Goal: Subscribe to service/newsletter

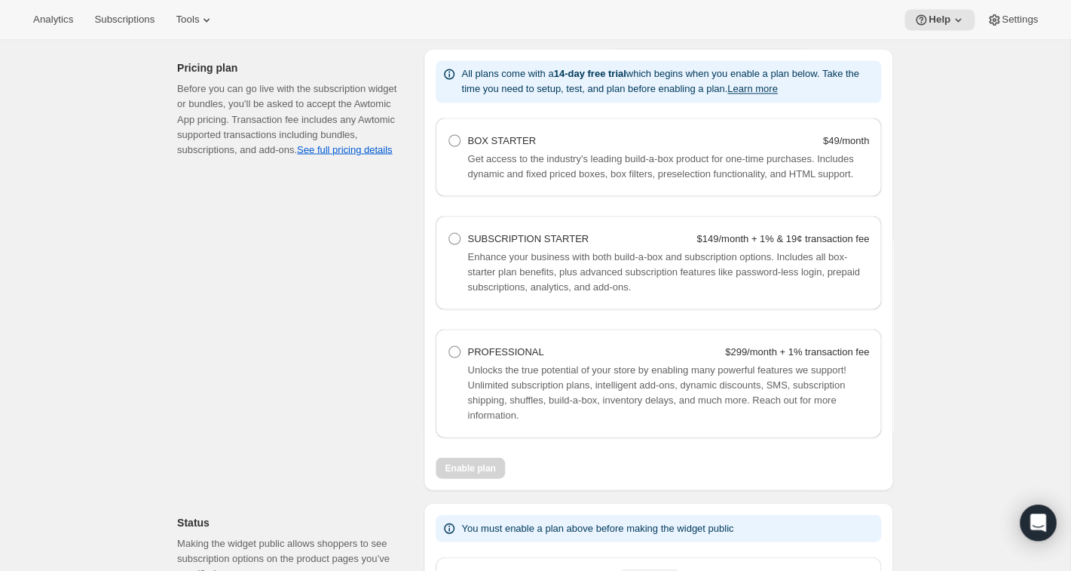
scroll to position [967, 0]
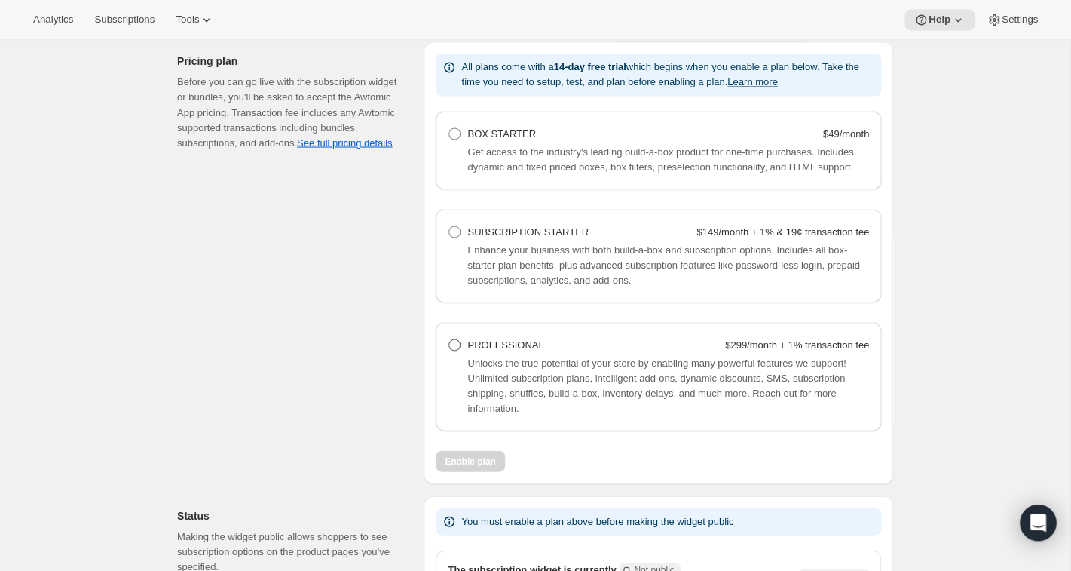
click at [456, 351] on span at bounding box center [455, 345] width 12 height 12
click at [449, 339] on Professional "PROFESSIONAL $299/month + 1% transaction fee" at bounding box center [449, 339] width 1 height 1
radio Professional "true"
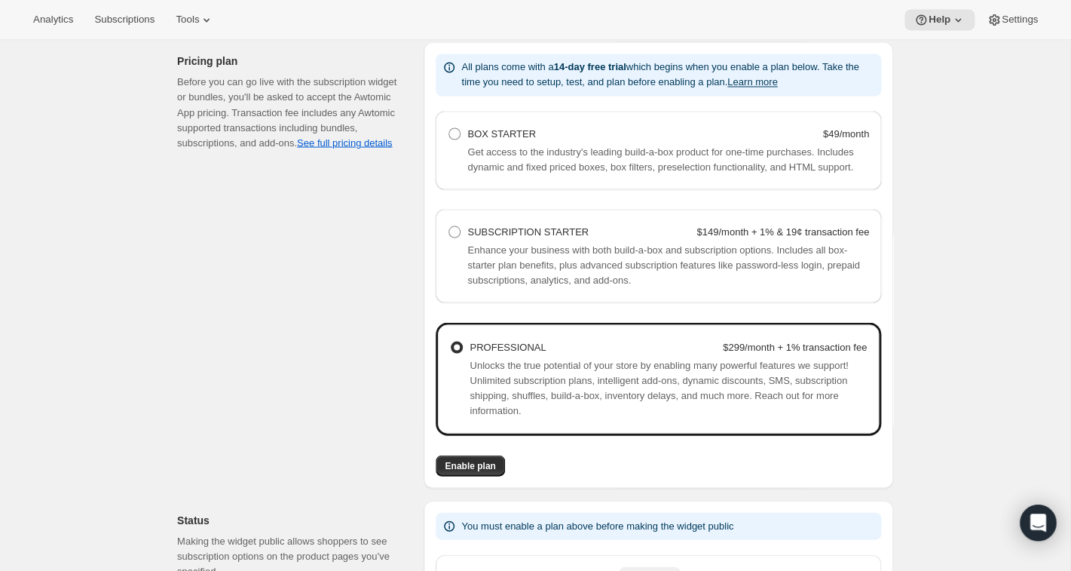
click at [456, 353] on span at bounding box center [457, 347] width 12 height 12
click at [452, 342] on Professional "PROFESSIONAL $299/month + 1% transaction fee" at bounding box center [451, 341] width 1 height 1
click at [478, 471] on span "Enable plan" at bounding box center [470, 465] width 51 height 12
